Goal: Task Accomplishment & Management: Manage account settings

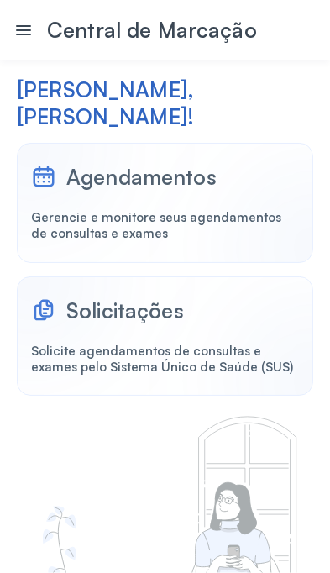
click at [154, 242] on div "Gerencie e monitore seus agendamentos de consultas e exames" at bounding box center [165, 226] width 268 height 32
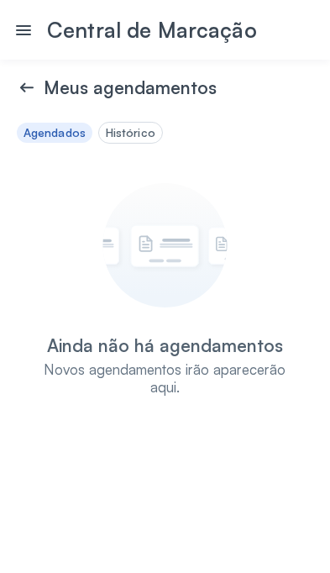
click at [31, 22] on icon at bounding box center [23, 30] width 20 height 20
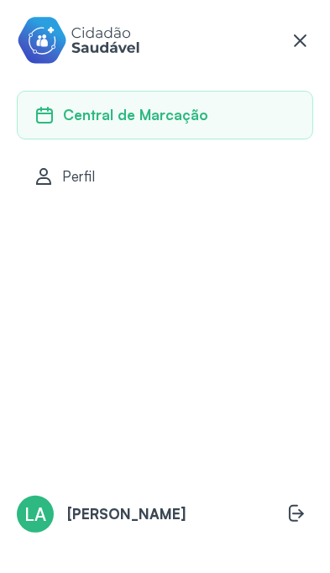
click at [190, 113] on span "Central de Marcação" at bounding box center [135, 115] width 145 height 18
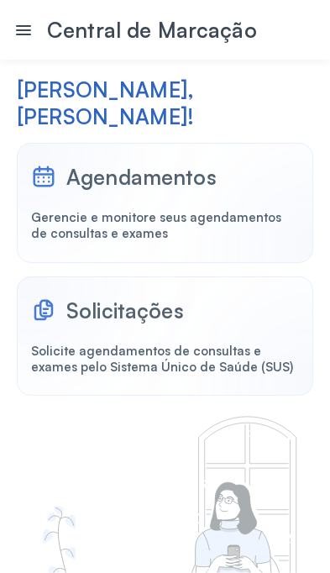
click at [148, 396] on div "Solicitações Solicite agendamentos de consultas e exames pelo Sistema Único de …" at bounding box center [165, 336] width 296 height 120
